Goal: Information Seeking & Learning: Learn about a topic

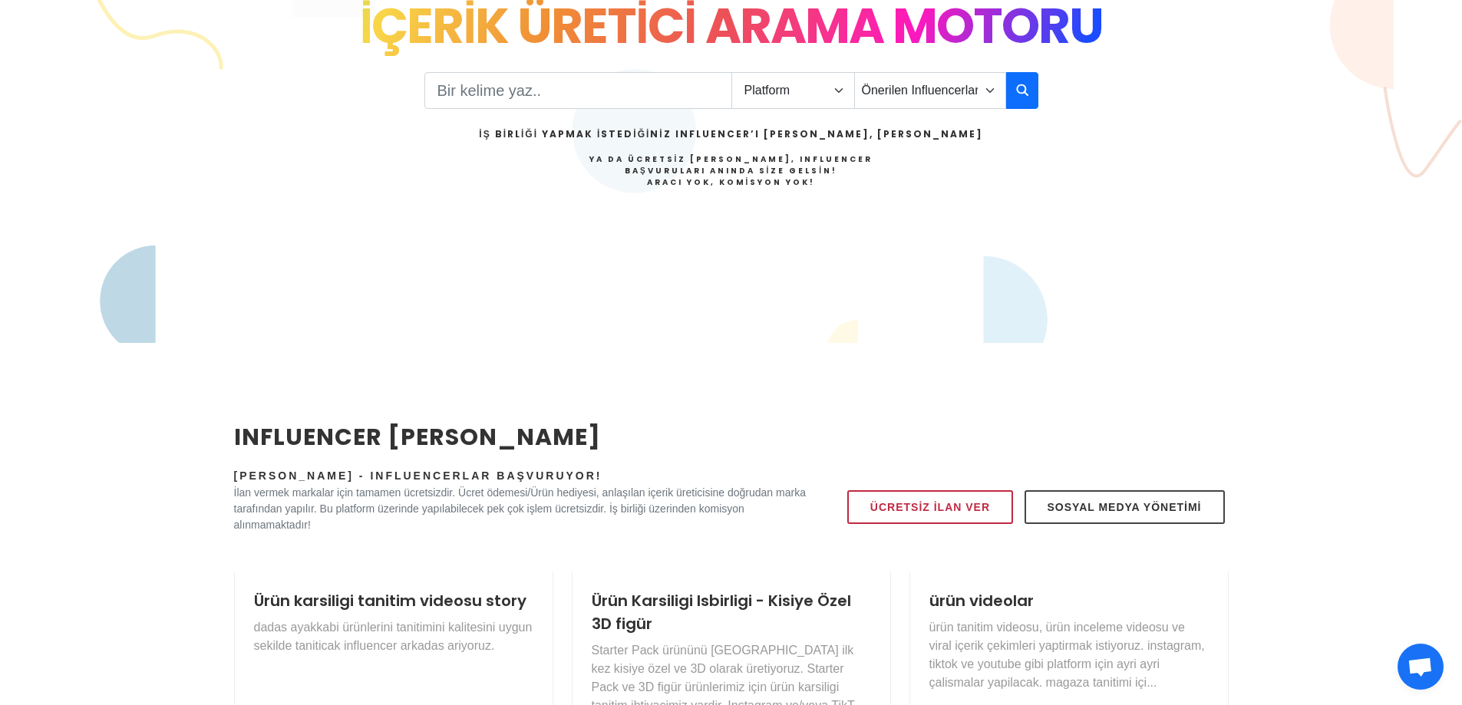
scroll to position [153, 0]
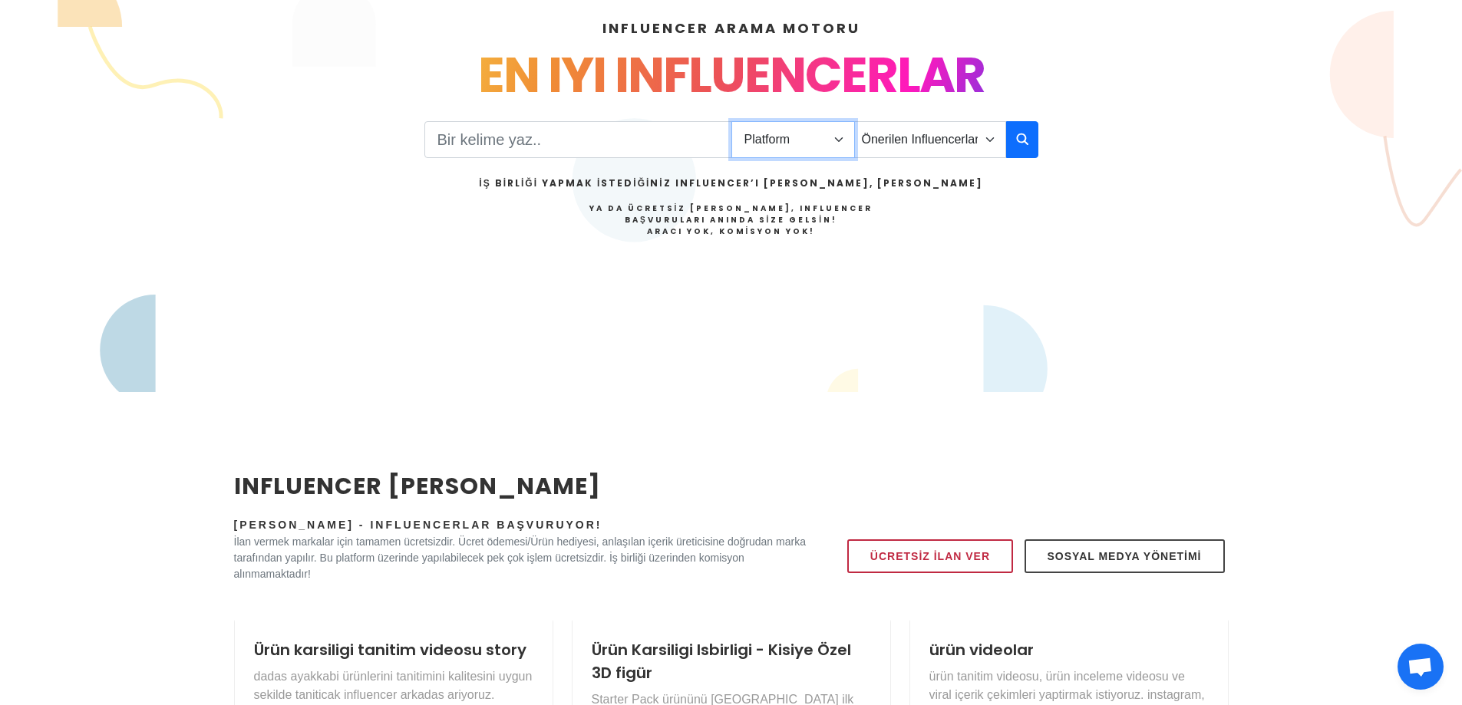
click at [826, 149] on select "Platform Instagram Facebook Youtube Tiktok Twitter Twitch" at bounding box center [793, 139] width 124 height 37
select select "1"
click at [731, 121] on select "Platform Instagram Facebook Youtube Tiktok Twitter Twitch" at bounding box center [793, 139] width 124 height 37
click at [922, 132] on select "Önerilen Influencerlar Aile & Çocuk & Ebeveyn Alışveriş & Giyim & Aksesuar Arab…" at bounding box center [930, 139] width 152 height 37
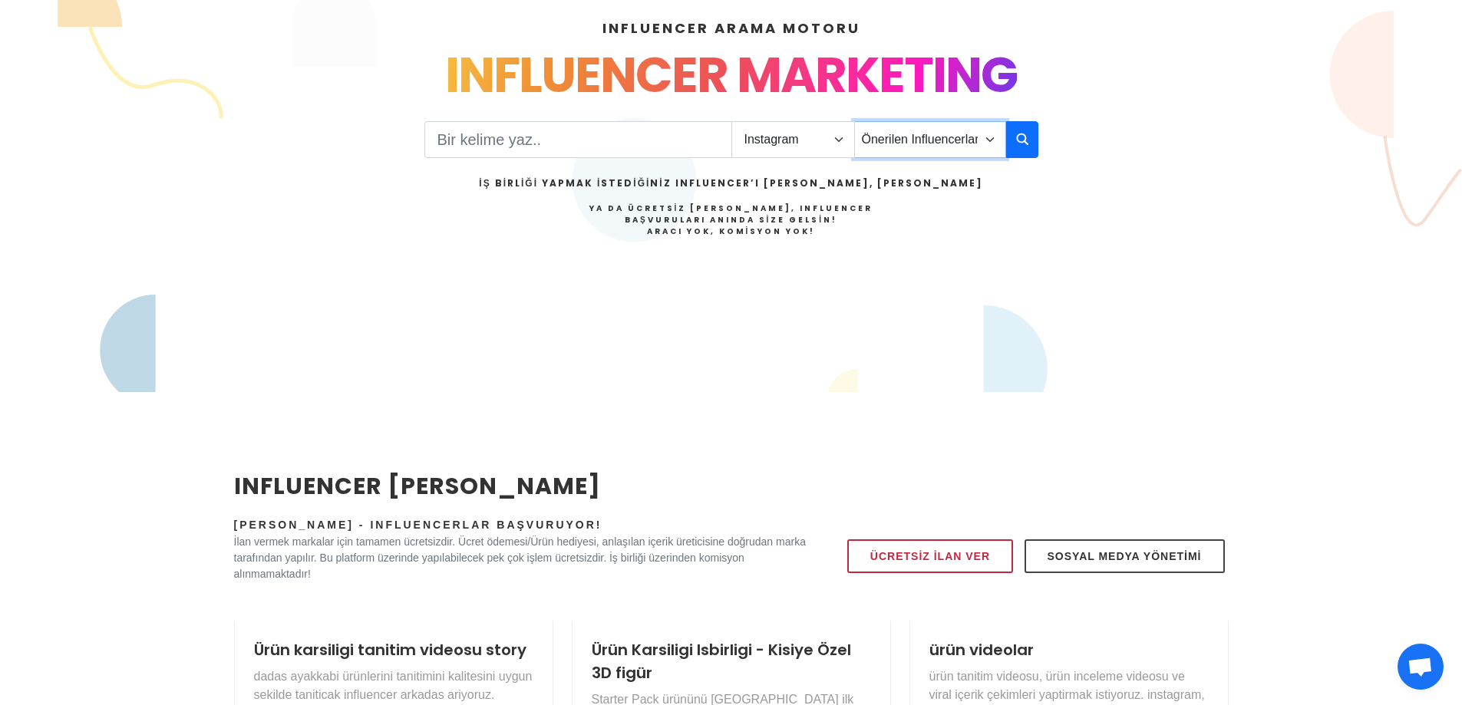
select select "12"
click at [854, 121] on select "Önerilen Influencerlar Aile & Çocuk & Ebeveyn Alışveriş & Giyim & Aksesuar Arab…" at bounding box center [930, 139] width 152 height 37
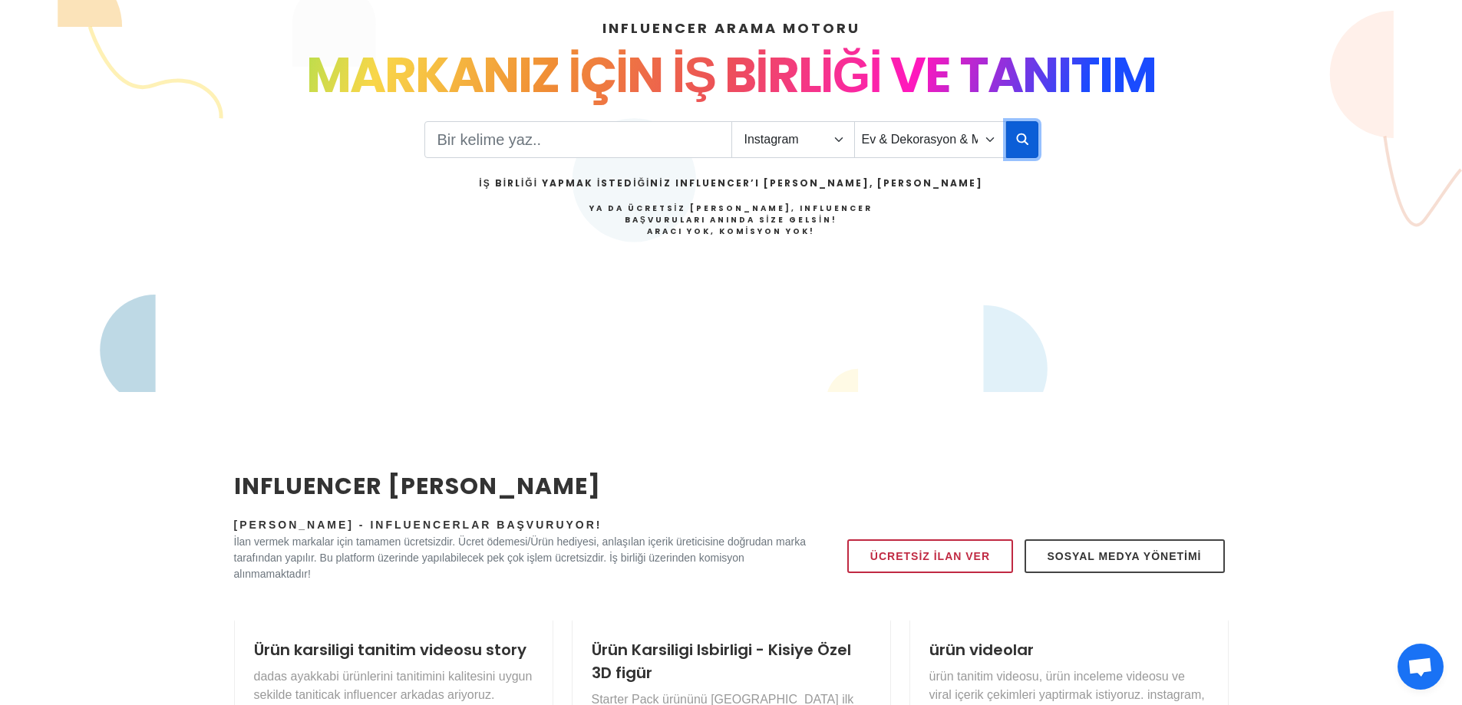
click at [1020, 143] on icon "button" at bounding box center [1022, 139] width 12 height 18
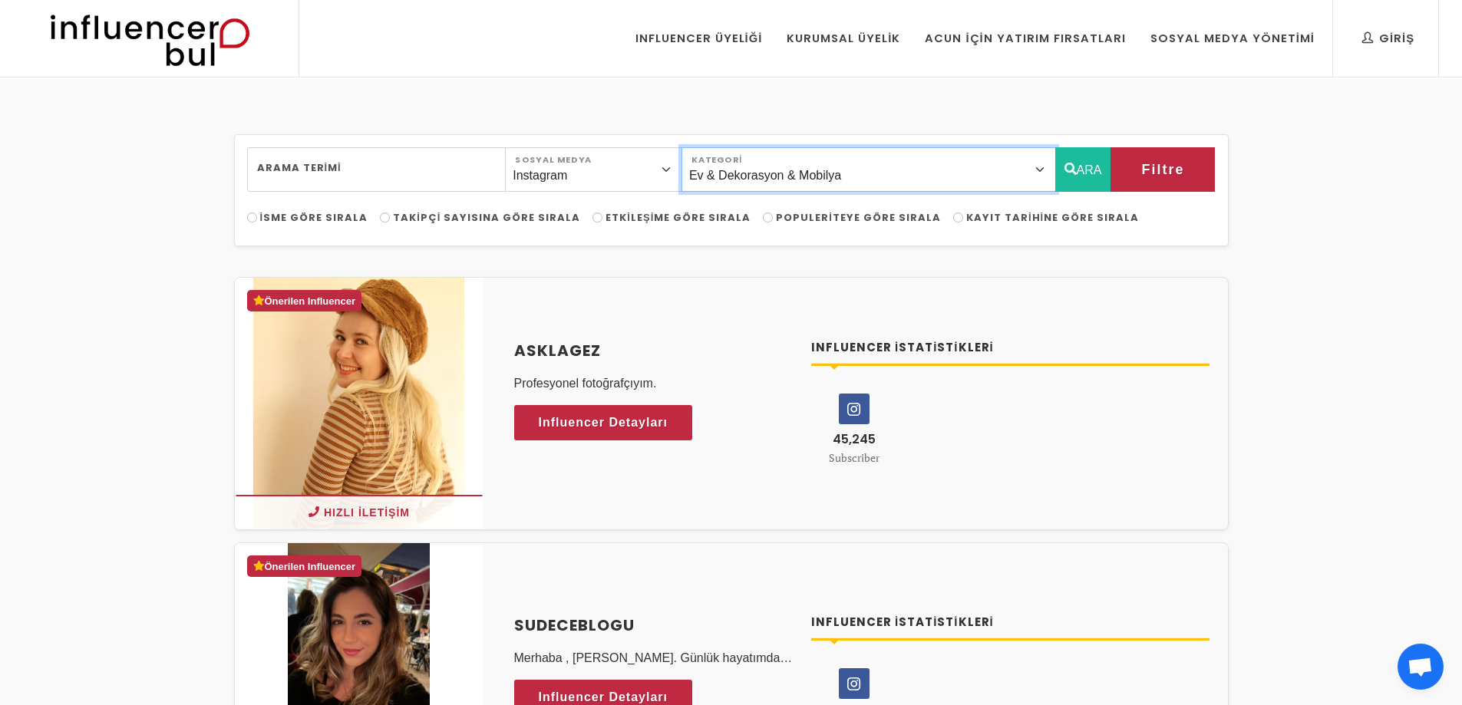
click at [1001, 177] on select "Önerilen Influencerlar Aile & [PERSON_NAME] & [PERSON_NAME] [PERSON_NAME] & Giy…" at bounding box center [868, 169] width 374 height 45
select select "5"
click at [716, 147] on select "Önerilen Influencerlar Aile & [PERSON_NAME] & [PERSON_NAME] [PERSON_NAME] & Giy…" at bounding box center [868, 169] width 374 height 45
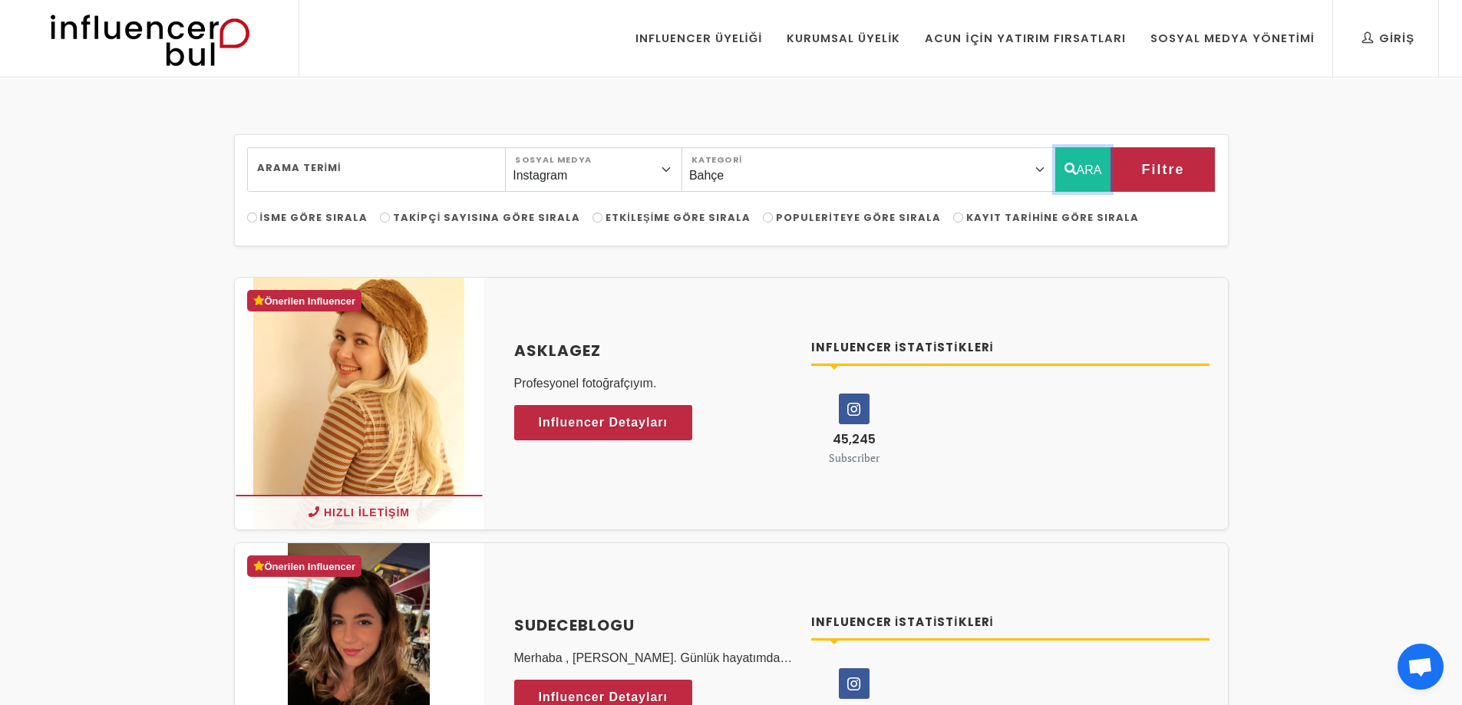
click at [1084, 173] on button "ARA" at bounding box center [1083, 169] width 56 height 45
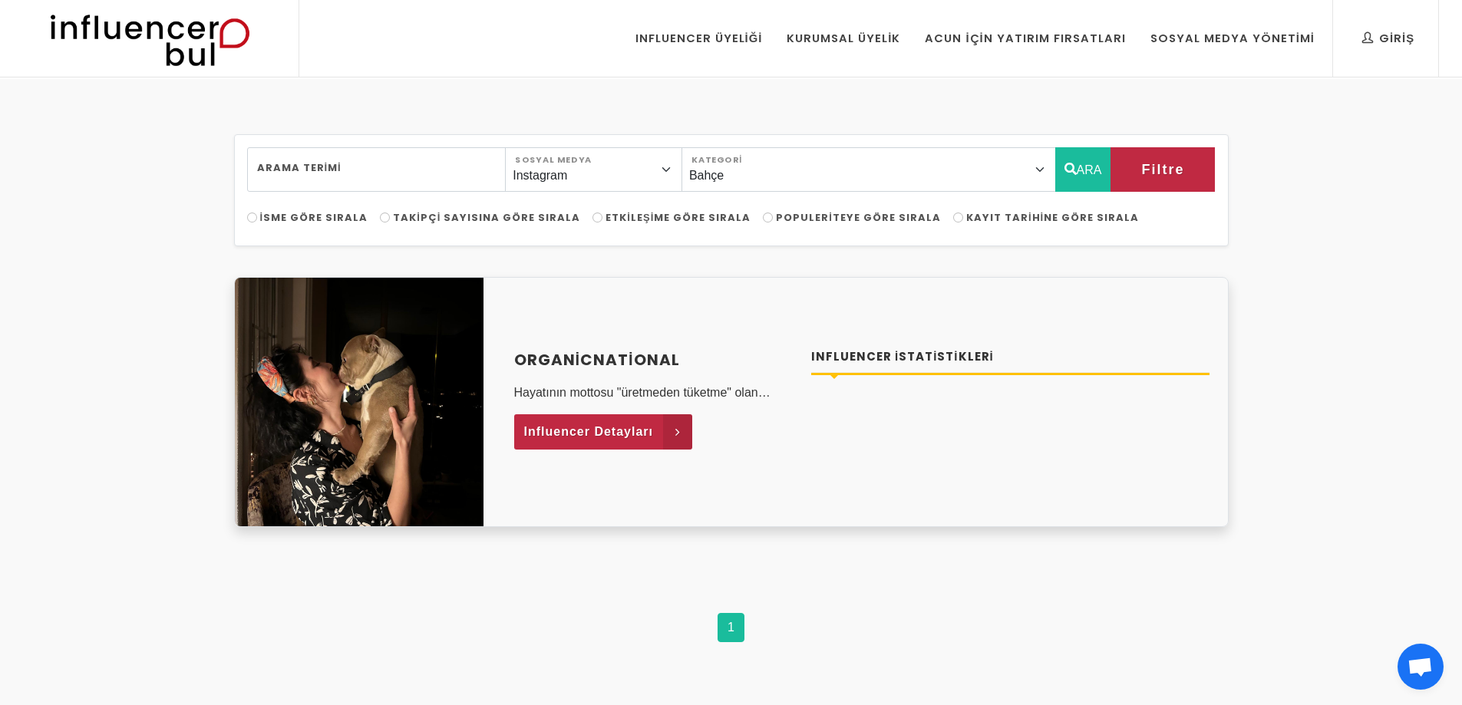
click at [579, 419] on link "Influencer Detayları" at bounding box center [603, 431] width 179 height 35
